Goal: Use online tool/utility

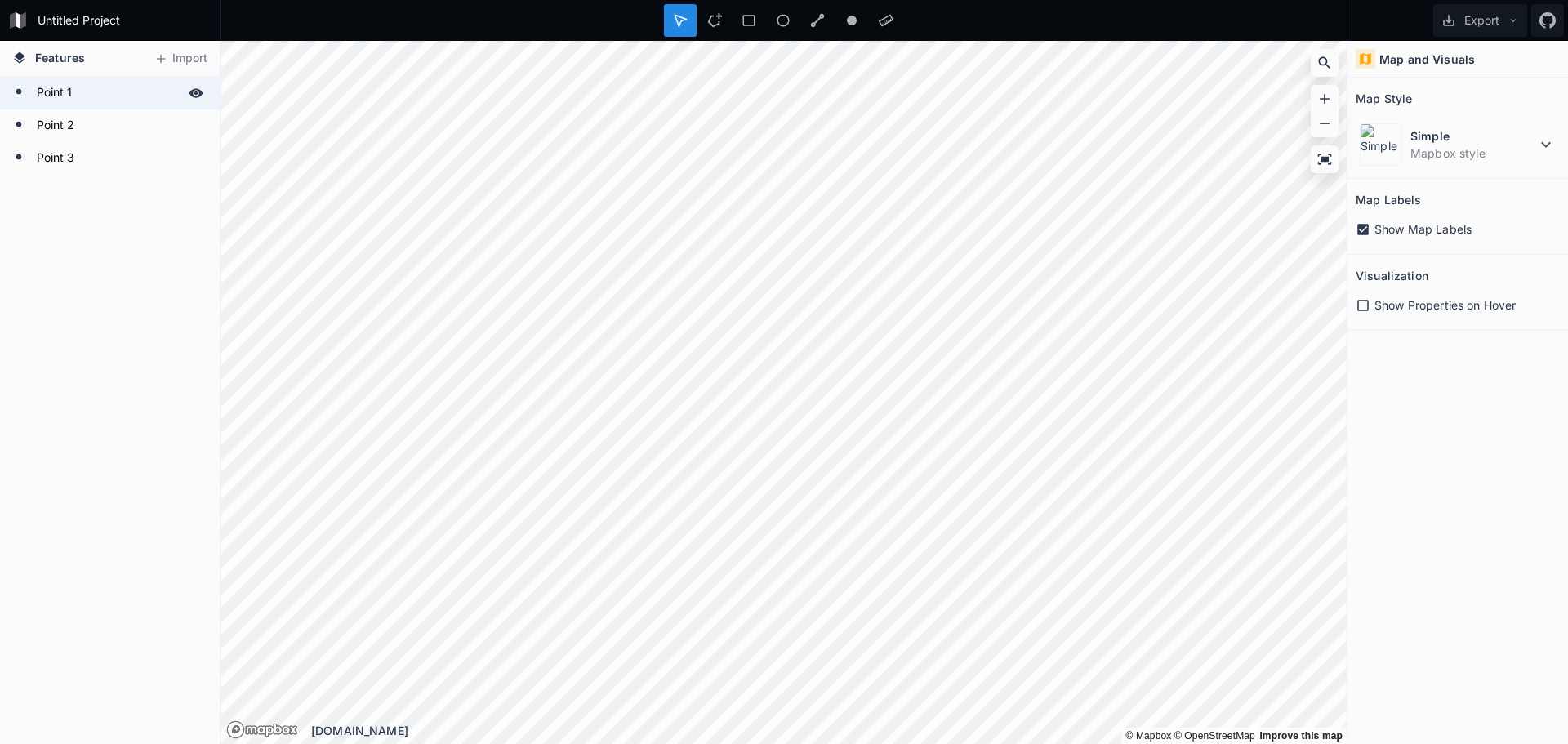
click at [69, 92] on form "Point 1" at bounding box center [108, 93] width 152 height 24
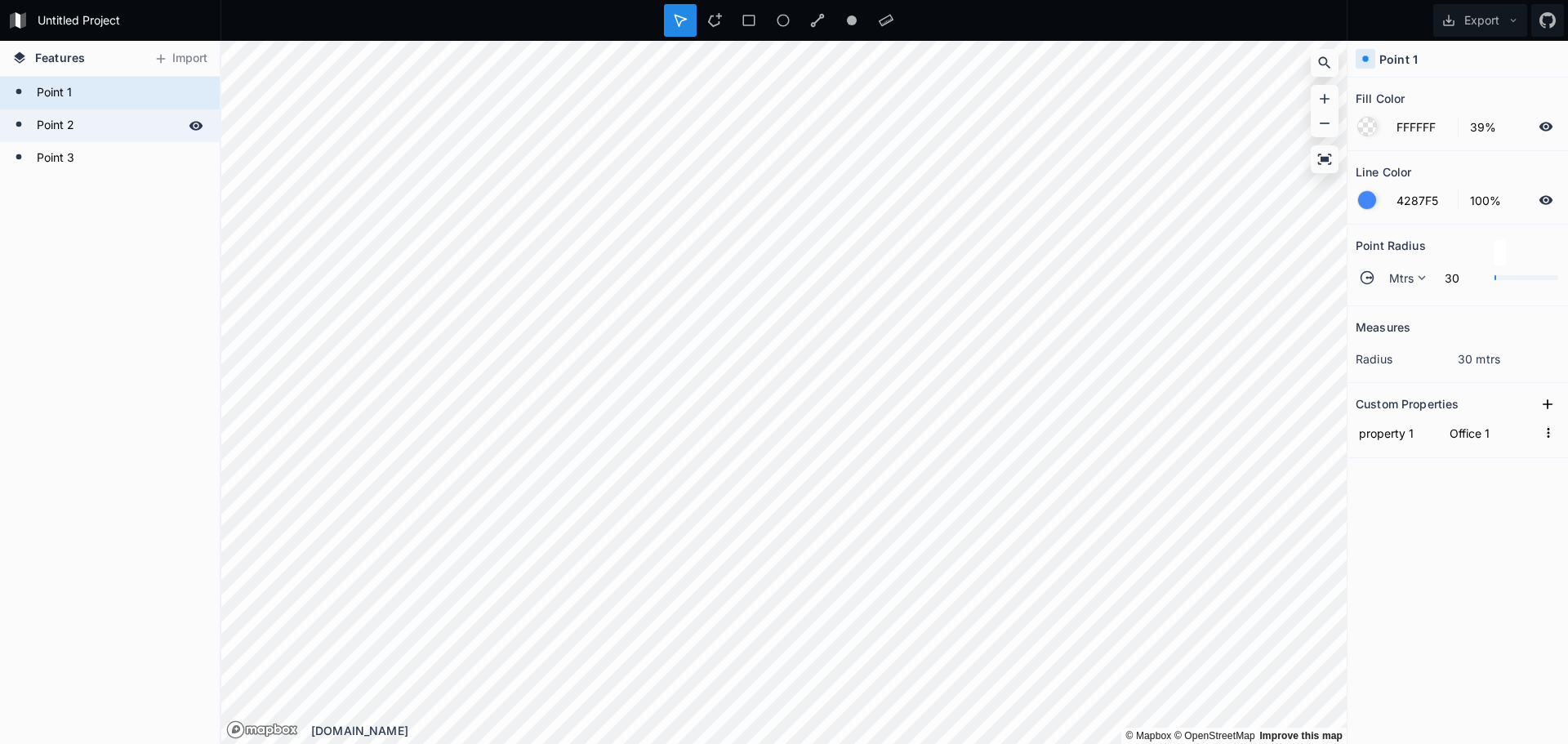
click at [59, 130] on form "Point 2" at bounding box center [108, 125] width 152 height 24
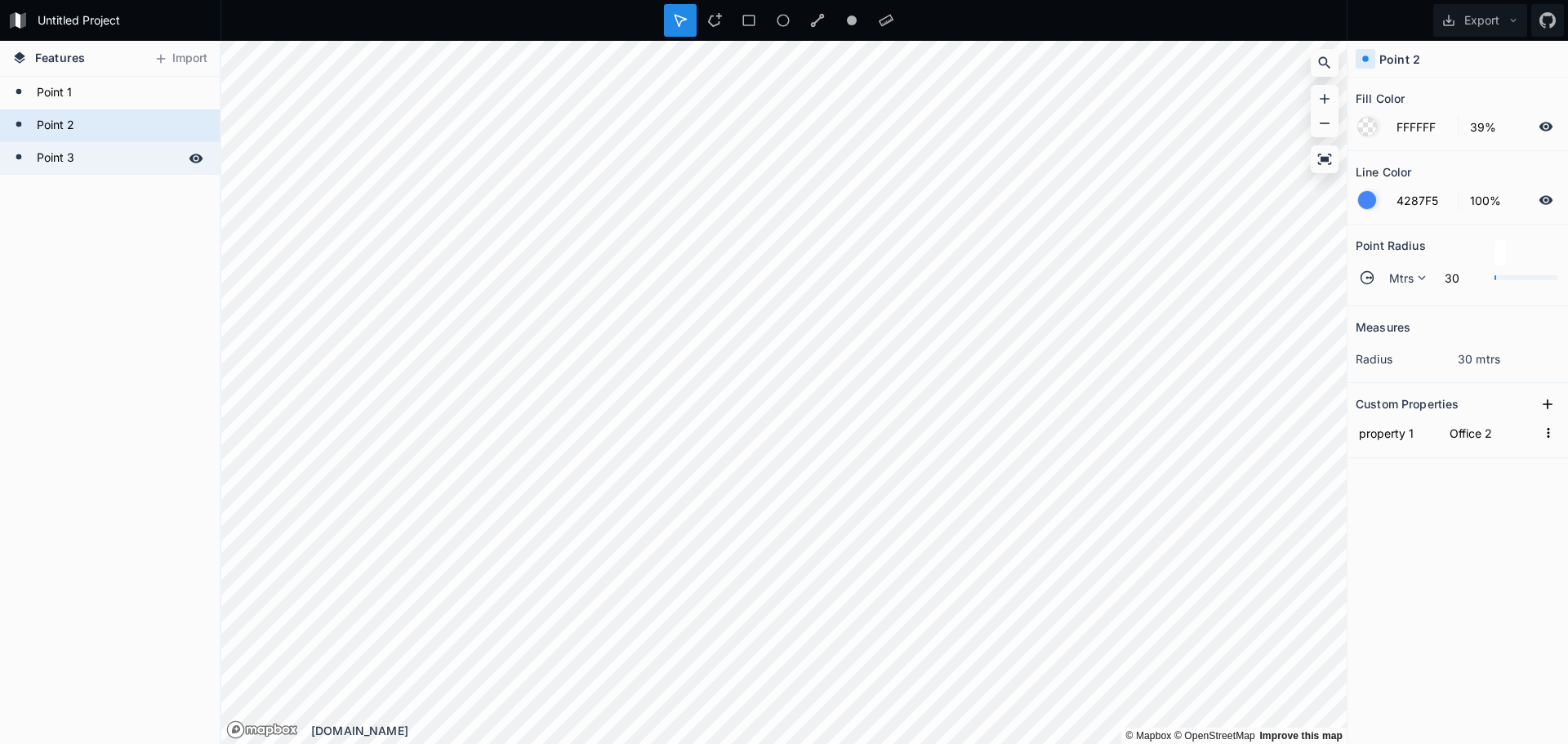
click at [58, 161] on form "Point 3" at bounding box center [108, 158] width 152 height 24
type input "Office 3"
